Goal: Task Accomplishment & Management: Manage account settings

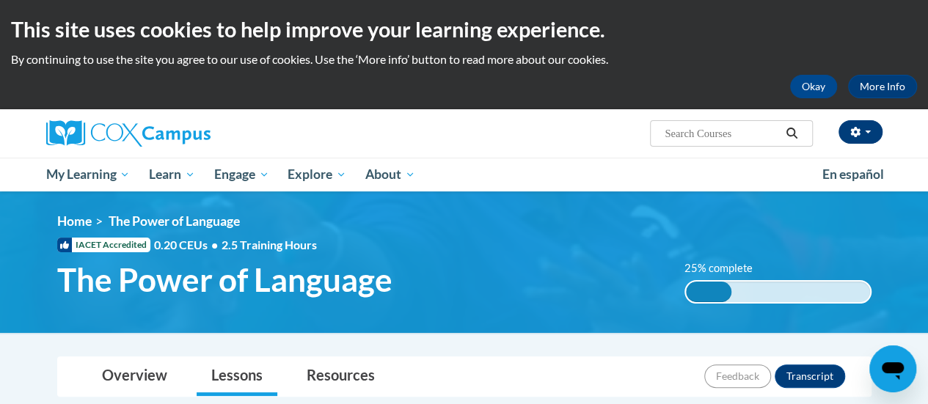
click at [867, 133] on span "button" at bounding box center [868, 132] width 6 height 3
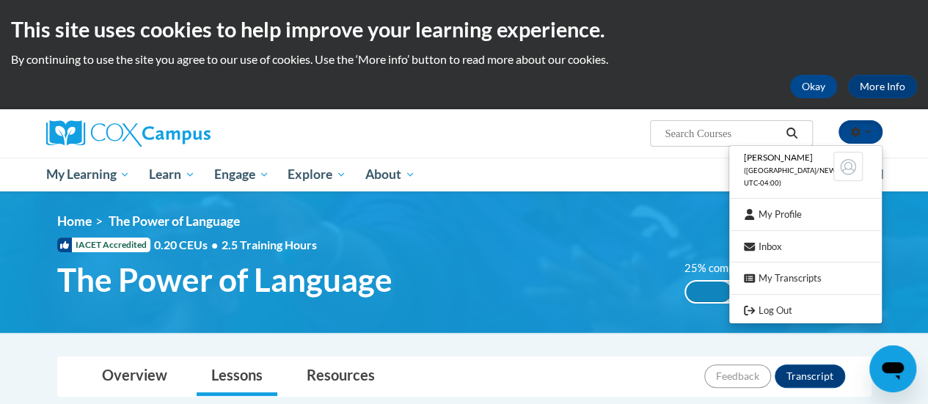
click at [903, 286] on img at bounding box center [464, 262] width 928 height 142
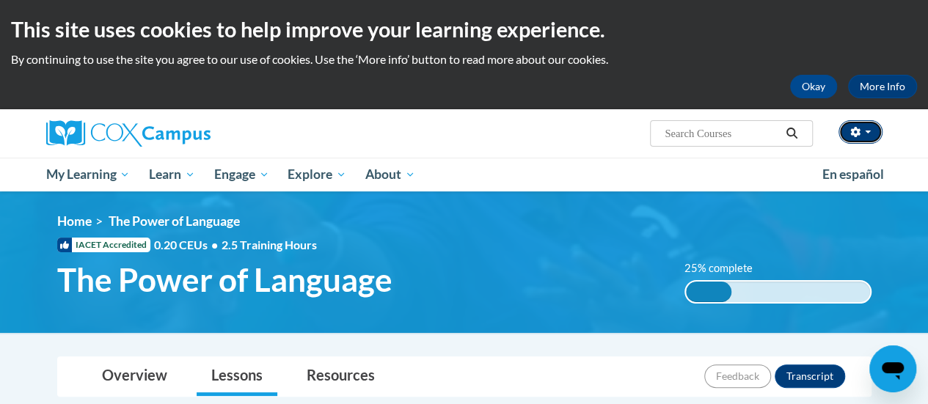
click at [865, 129] on button "button" at bounding box center [860, 131] width 44 height 23
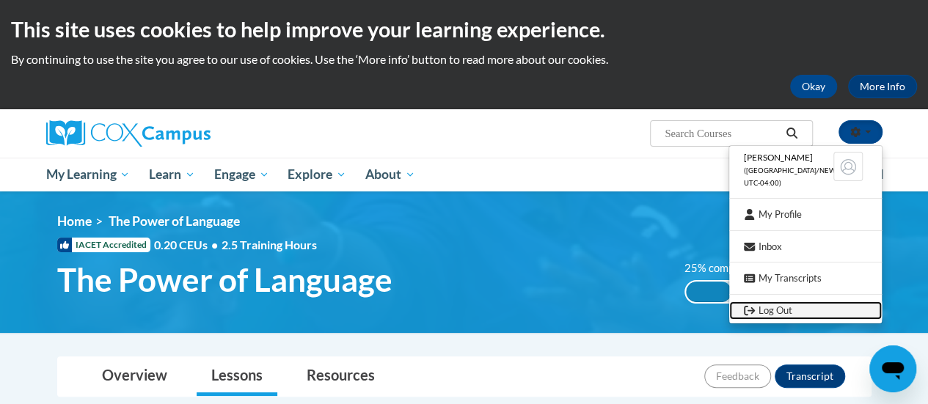
click at [785, 309] on link "Log Out" at bounding box center [805, 310] width 153 height 18
